Goal: Task Accomplishment & Management: Manage account settings

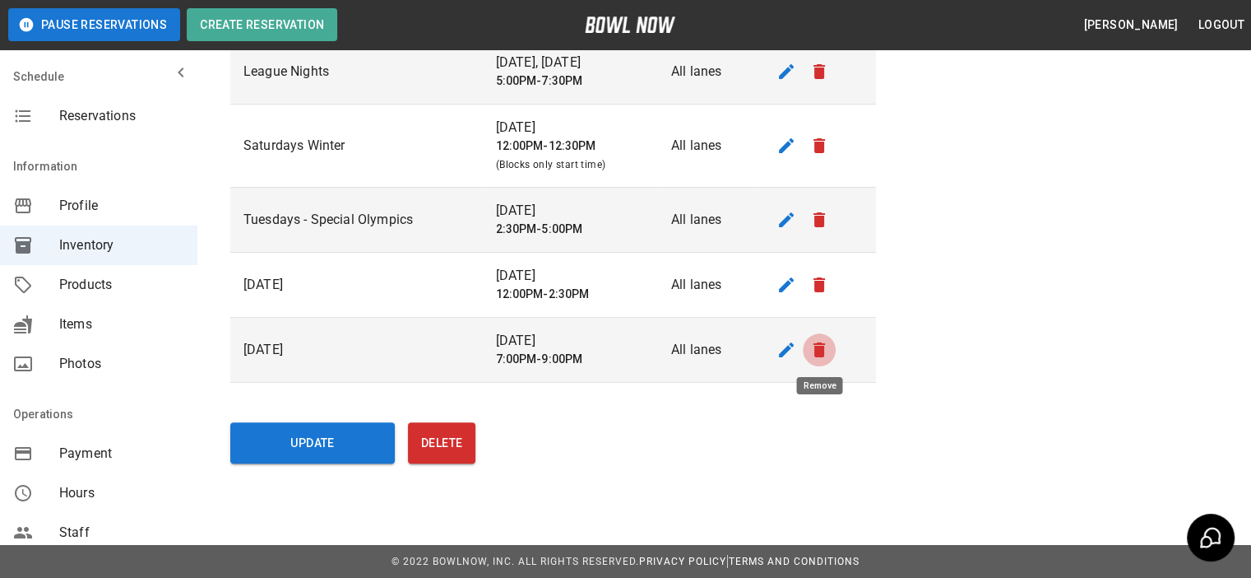
click at [821, 353] on icon "remove" at bounding box center [820, 349] width 12 height 15
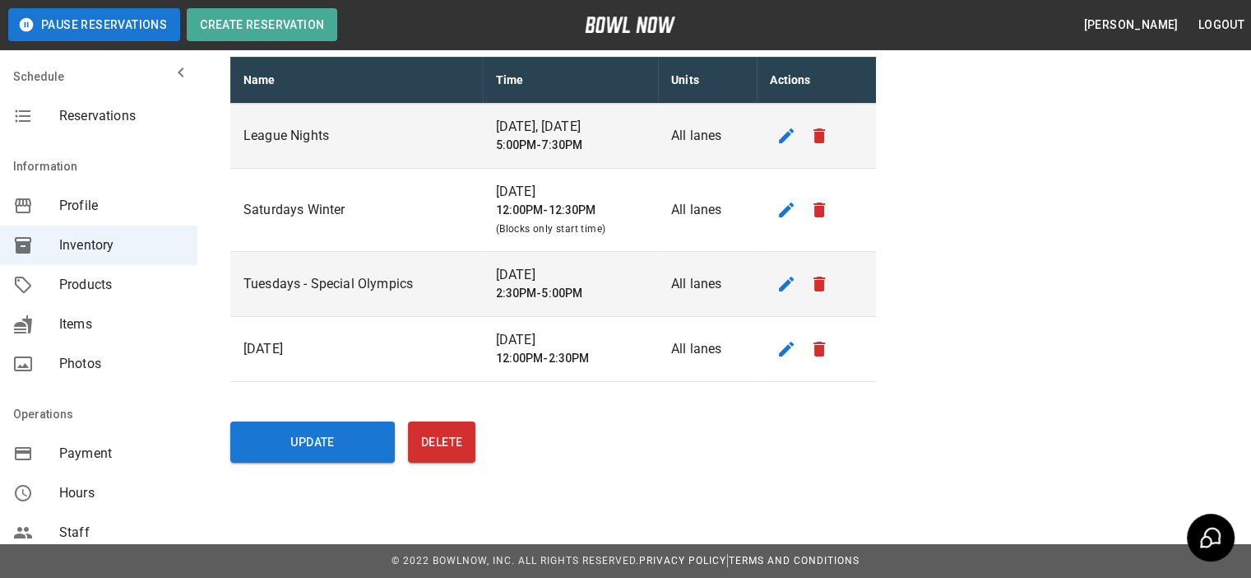
scroll to position [306, 0]
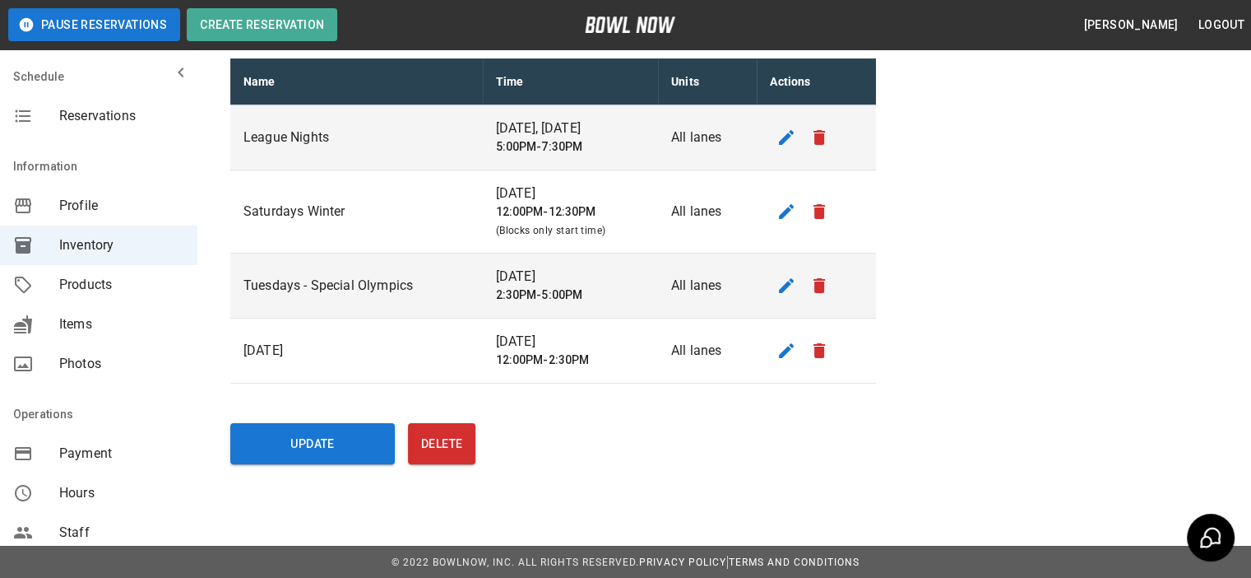
click at [98, 123] on span "Reservations" at bounding box center [121, 116] width 125 height 20
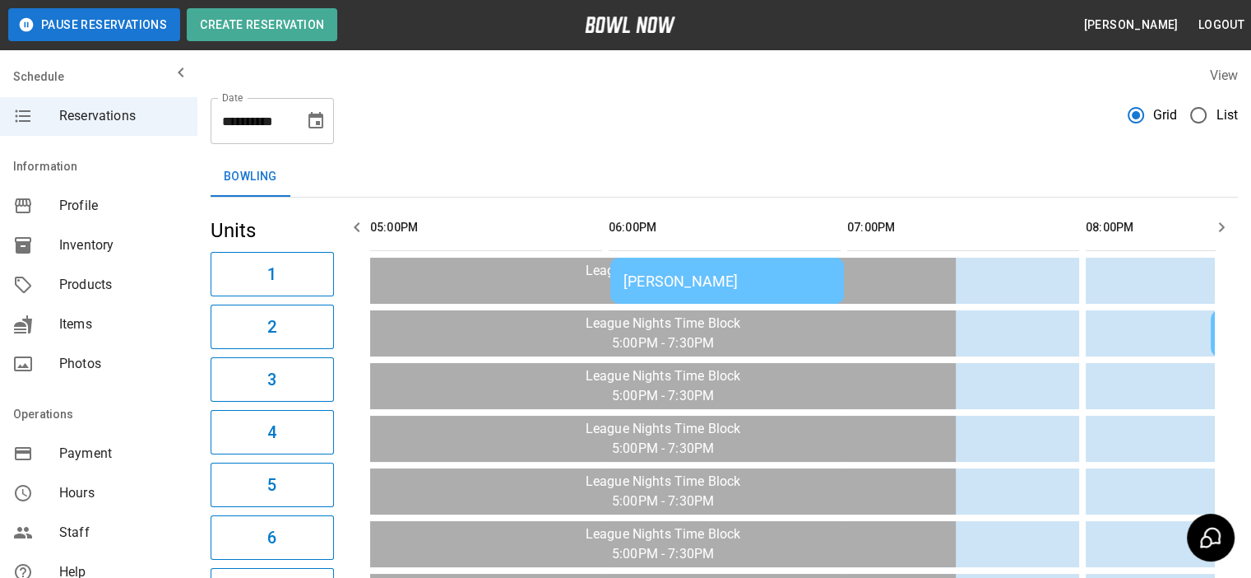
scroll to position [0, 596]
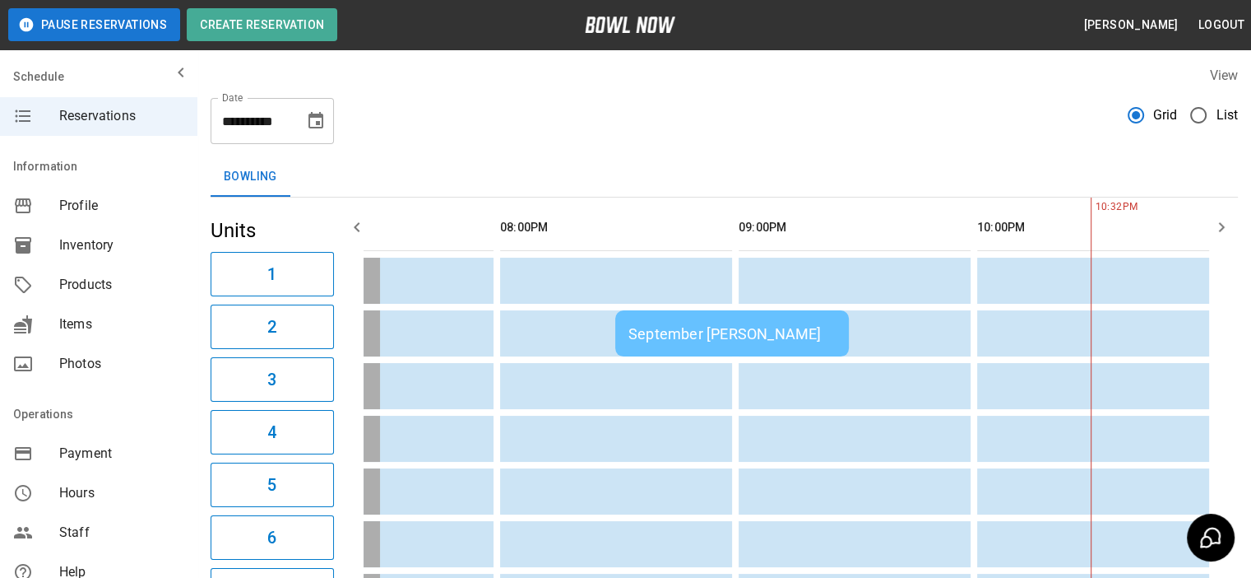
click at [1221, 119] on span "List" at bounding box center [1227, 115] width 22 height 20
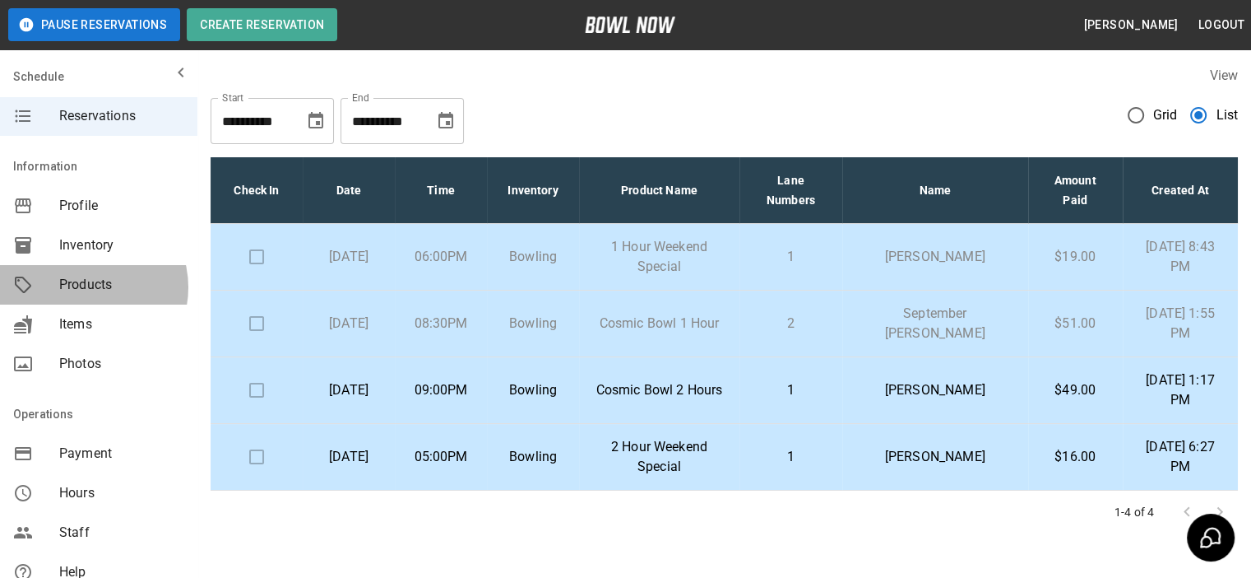
click at [86, 287] on span "Products" at bounding box center [121, 285] width 125 height 20
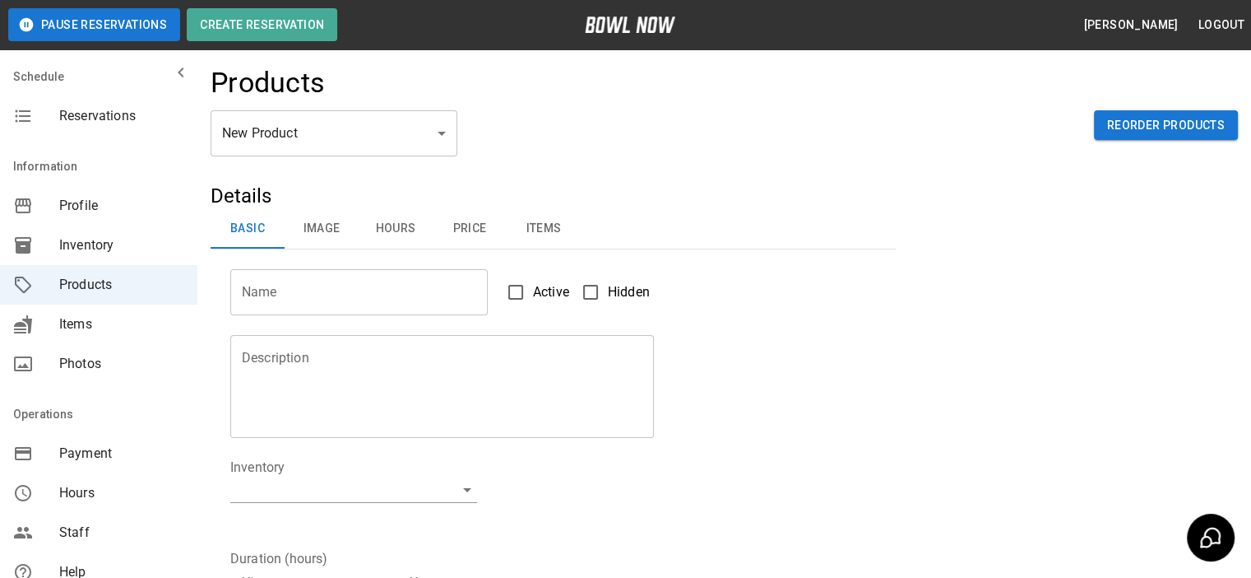
click at [378, 122] on body "Pause Reservations Create Reservation [PERSON_NAME] Logout Schedule Reservation…" at bounding box center [625, 530] width 1251 height 1061
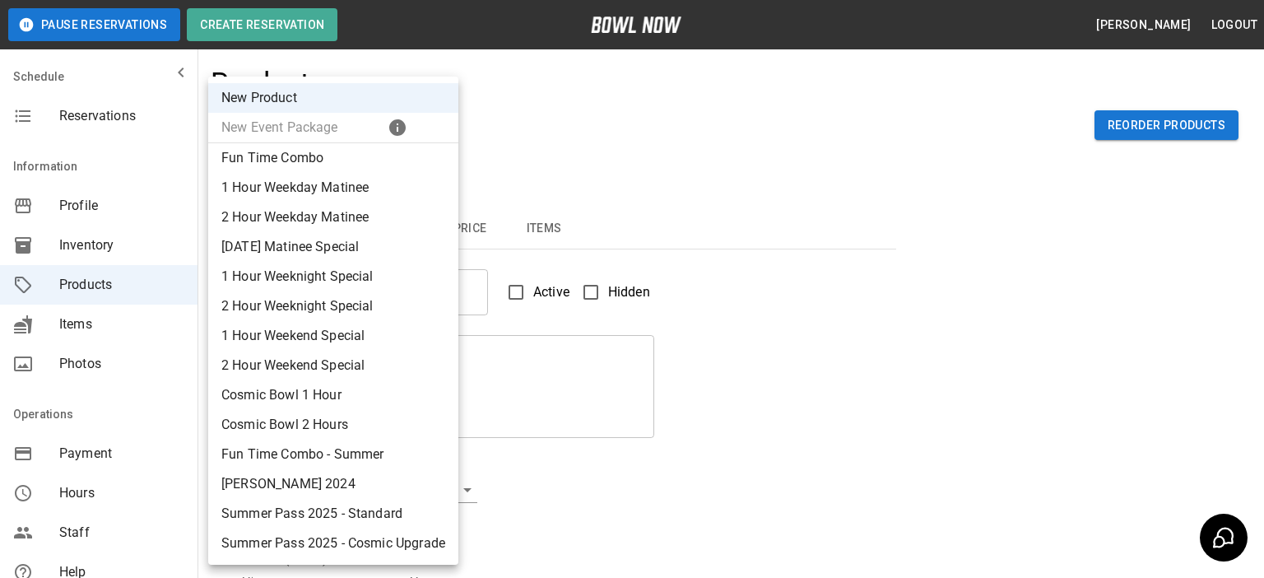
click at [759, 152] on div at bounding box center [632, 289] width 1264 height 578
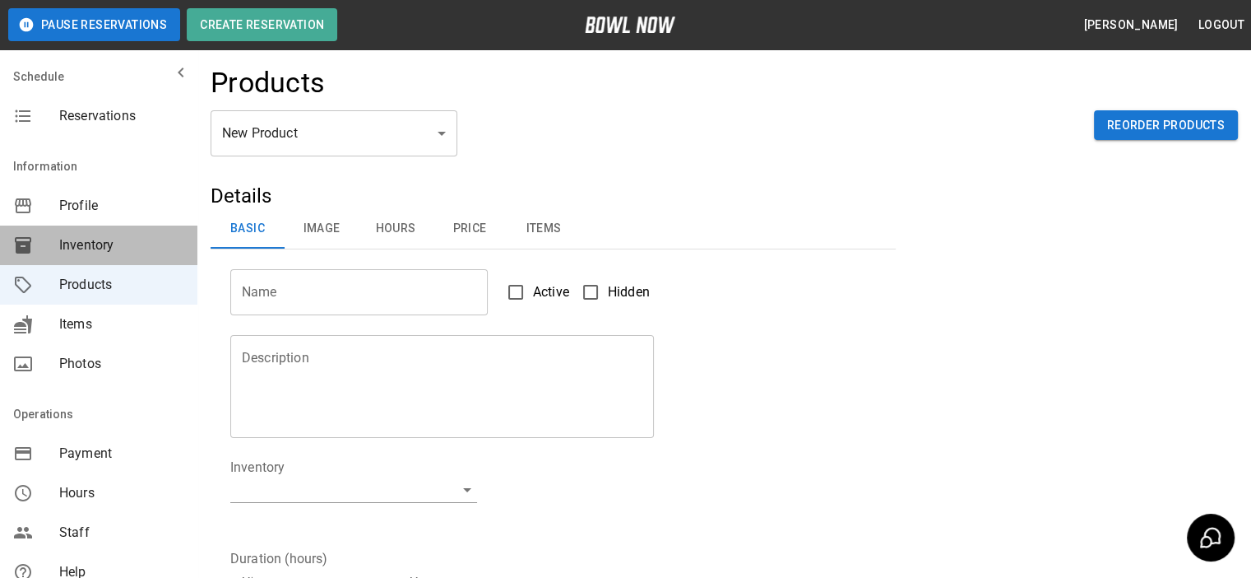
click at [109, 244] on span "Inventory" at bounding box center [121, 245] width 125 height 20
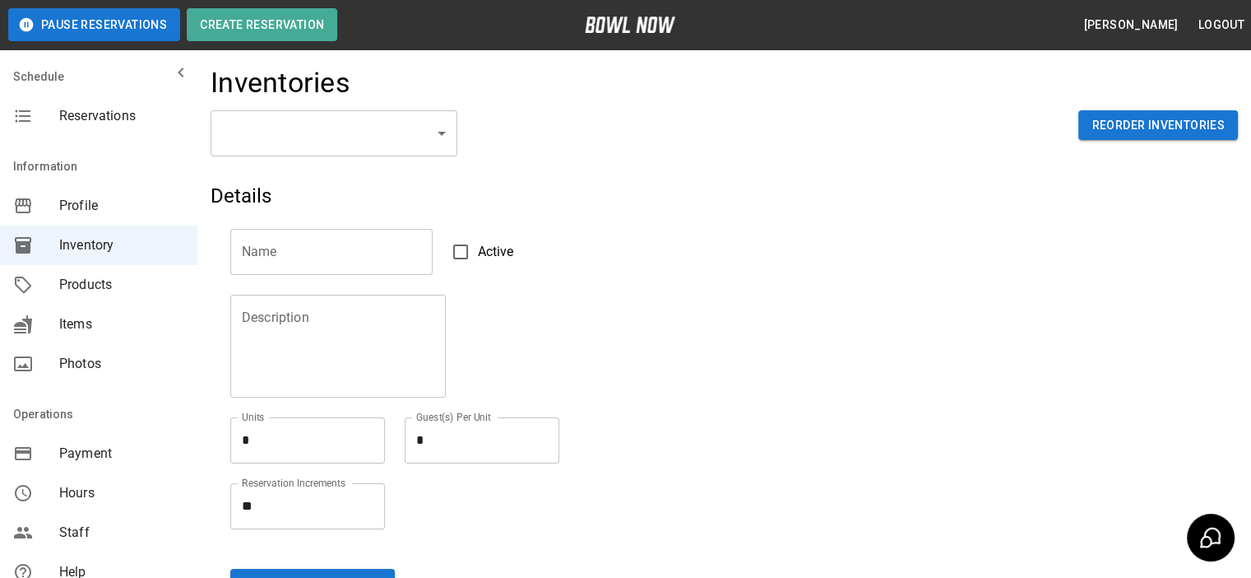
click at [403, 139] on body "Pause Reservations Create Reservation [PERSON_NAME] Logout Schedule Reservation…" at bounding box center [625, 362] width 1251 height 725
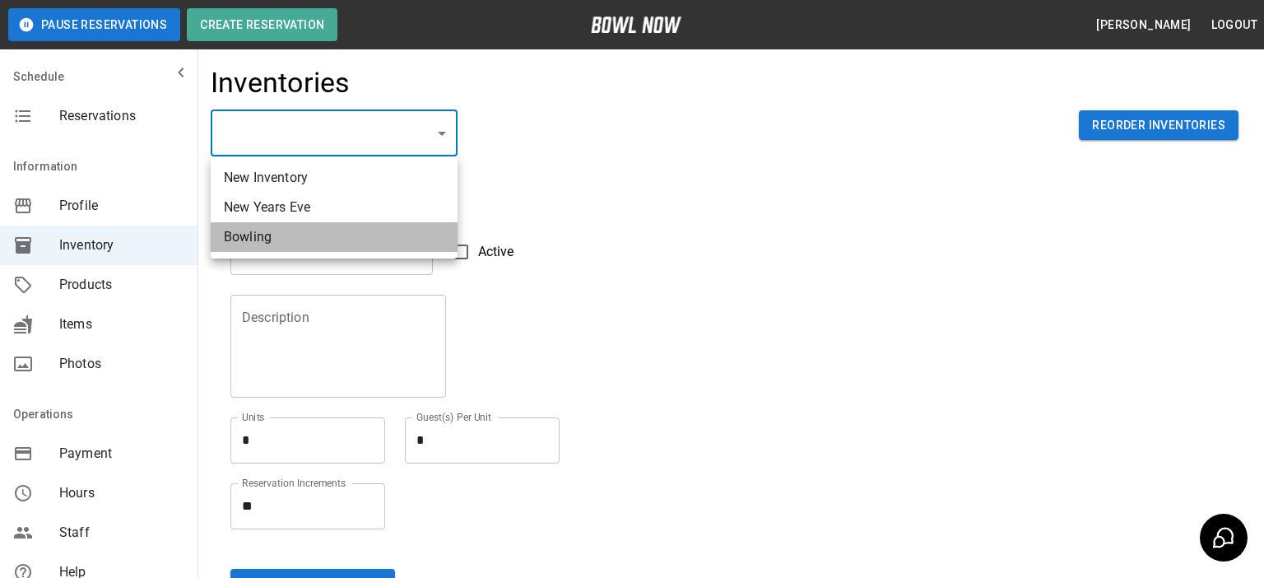
click at [269, 230] on li "Bowling" at bounding box center [334, 237] width 247 height 30
type input "**********"
type input "*******"
type textarea "**"
type textarea "*"
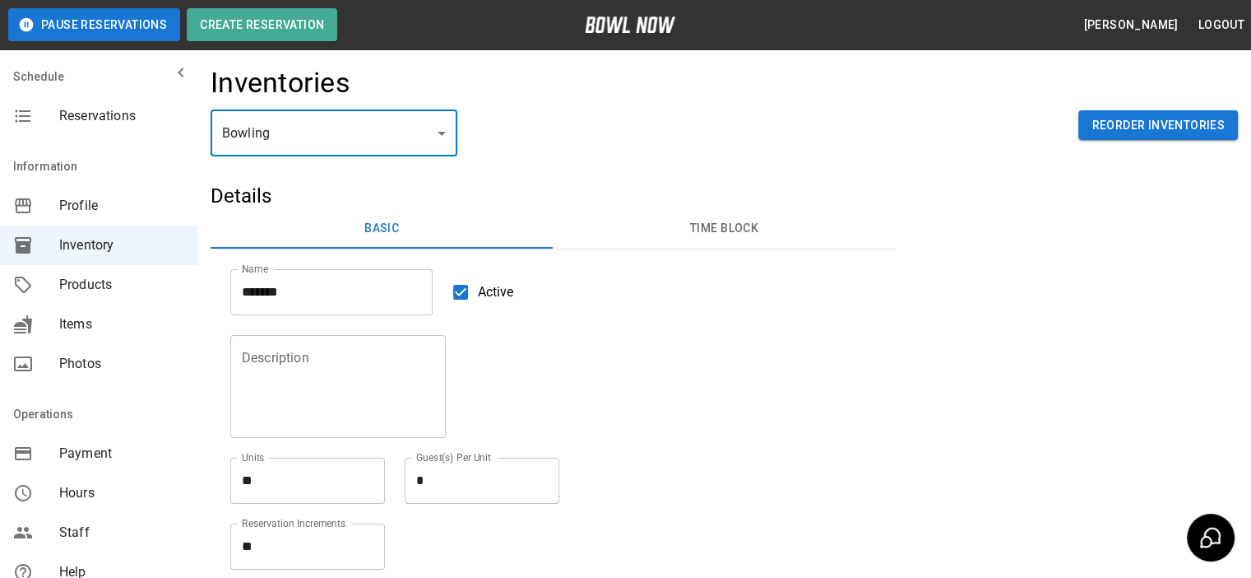
click at [715, 223] on button "Time Block" at bounding box center [724, 228] width 342 height 39
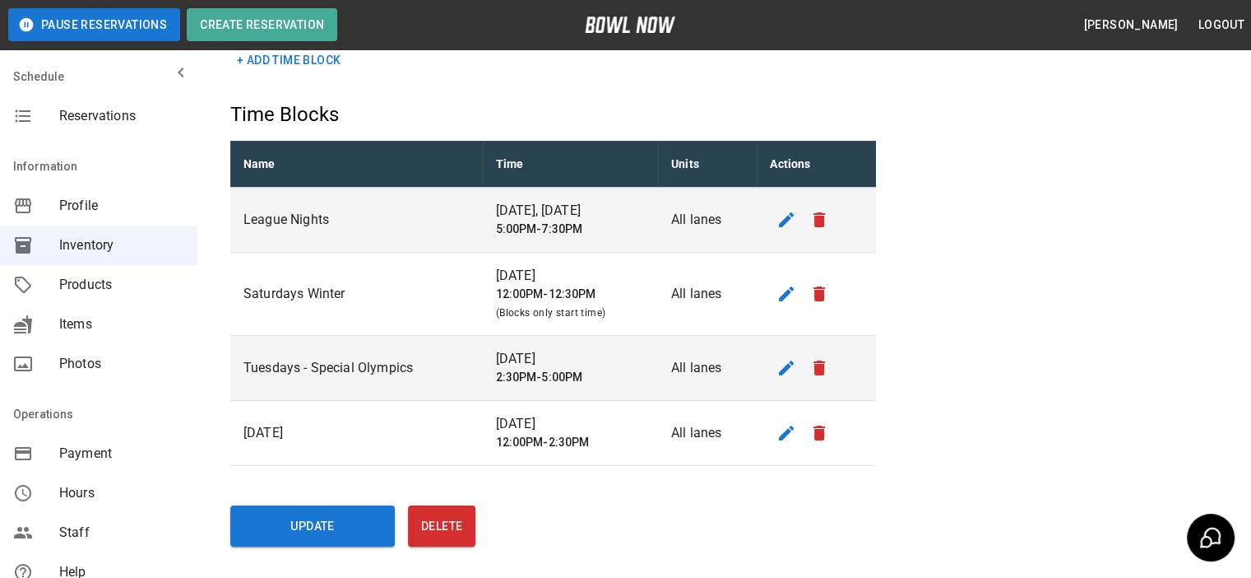
scroll to position [306, 0]
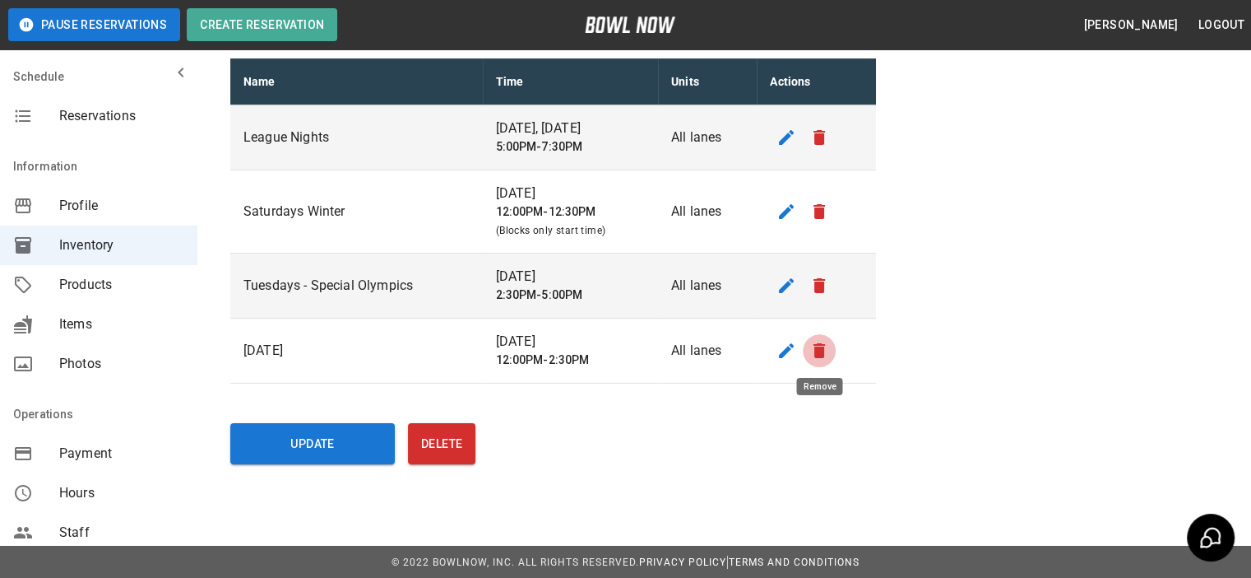
click at [823, 351] on icon "remove" at bounding box center [820, 350] width 12 height 15
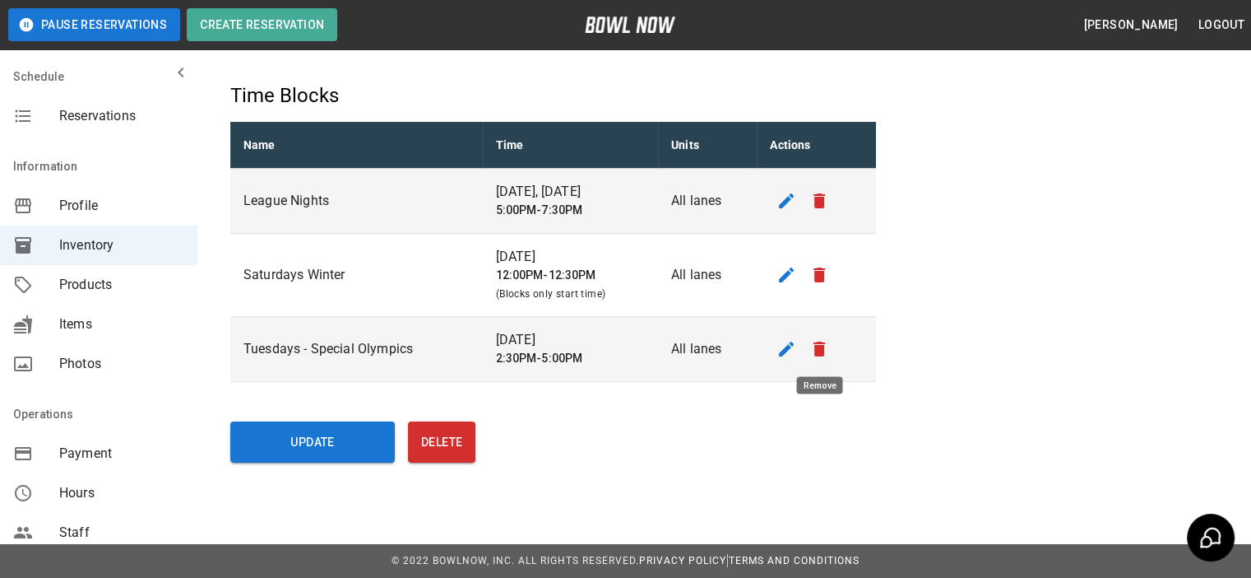
scroll to position [242, 0]
